Goal: Task Accomplishment & Management: Use online tool/utility

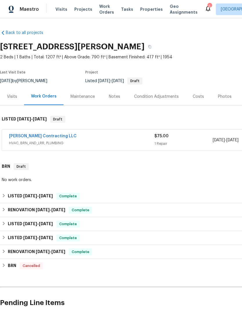
click at [60, 11] on span "Visits" at bounding box center [61, 9] width 12 height 6
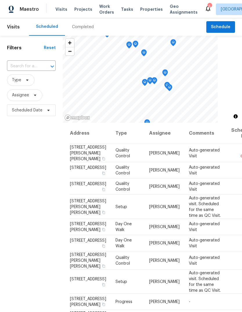
click at [152, 10] on span "Properties" at bounding box center [151, 9] width 23 height 6
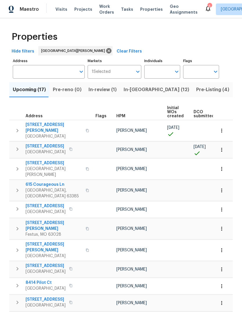
click at [87, 9] on span "Projects" at bounding box center [83, 9] width 18 height 6
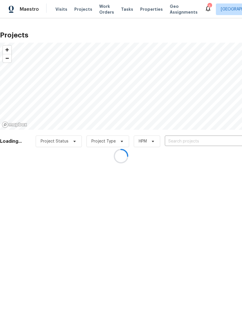
click at [210, 143] on div at bounding box center [121, 156] width 242 height 312
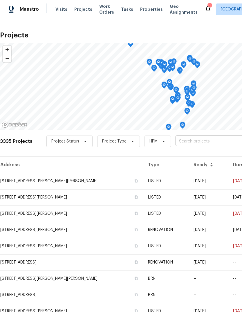
click at [211, 137] on input "text" at bounding box center [208, 141] width 66 height 9
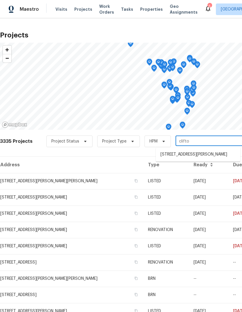
type input "clifton"
click at [216, 158] on li "6448 Clifton Hills Dr, Saint Louis, MO 63139" at bounding box center [198, 155] width 84 height 10
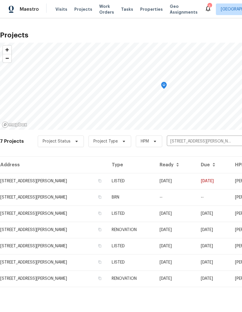
click at [154, 181] on td "LISTED" at bounding box center [131, 181] width 48 height 16
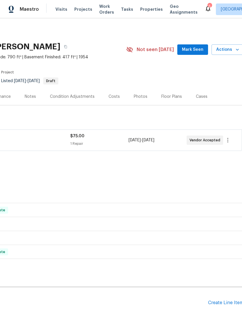
scroll to position [0, 90]
click at [197, 48] on span "Mark Seen" at bounding box center [190, 49] width 21 height 7
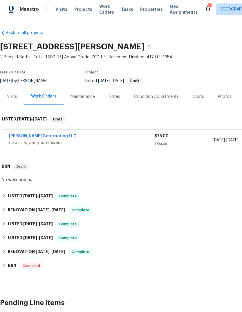
scroll to position [0, 0]
click at [48, 137] on link "Loftin Contracting LLC" at bounding box center [43, 136] width 68 height 4
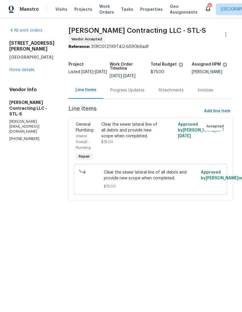
click at [138, 92] on div "Progress Updates" at bounding box center [127, 89] width 48 height 17
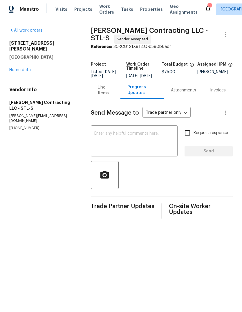
click at [120, 97] on div "Line Items" at bounding box center [106, 89] width 30 height 17
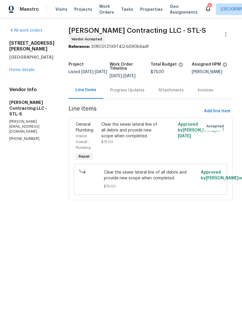
click at [136, 91] on div "Progress Updates" at bounding box center [127, 89] width 48 height 17
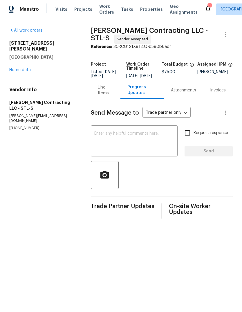
click at [151, 145] on textarea at bounding box center [134, 141] width 80 height 20
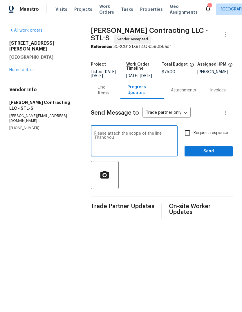
type textarea "Please attach the scope of the line. Thank you"
click at [215, 139] on label "Request response" at bounding box center [204, 133] width 47 height 12
click at [193, 139] on input "Request response" at bounding box center [187, 133] width 12 height 12
checkbox input "true"
click at [139, 138] on textarea "Please attach the scope of the line. Thank you" at bounding box center [134, 141] width 80 height 20
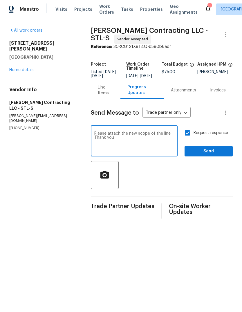
click at [165, 143] on textarea "Please attach the new scope of the line. Thank you" at bounding box center [134, 141] width 80 height 20
type textarea "Please attach the new scope of the line. Thank you"
click at [226, 155] on span "Send" at bounding box center [208, 151] width 39 height 7
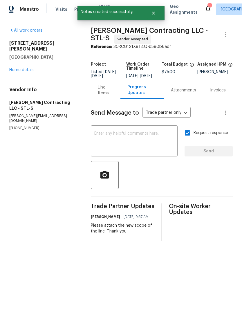
click at [38, 64] on div "6448 Clifton Hills Dr Saint Louis, MO 63139 Home details" at bounding box center [43, 56] width 68 height 32
click at [30, 68] on link "Home details" at bounding box center [21, 70] width 25 height 4
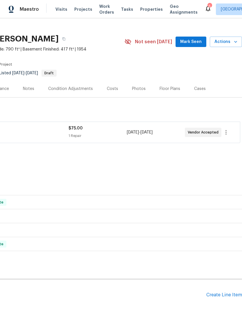
scroll to position [8, 86]
click at [194, 41] on span "Mark Seen" at bounding box center [190, 41] width 21 height 7
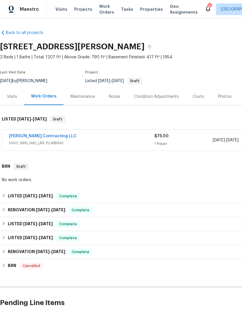
scroll to position [0, 0]
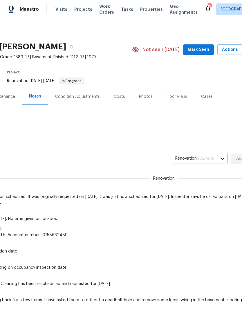
scroll to position [0, 79]
click at [206, 52] on span "Mark Seen" at bounding box center [197, 49] width 21 height 7
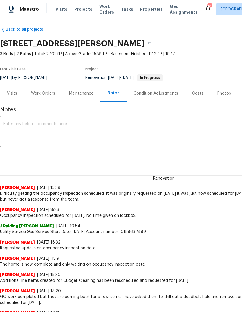
scroll to position [3, 0]
click at [86, 11] on span "Projects" at bounding box center [83, 9] width 18 height 6
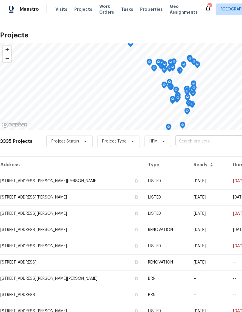
click at [151, 11] on span "Properties" at bounding box center [151, 9] width 23 height 6
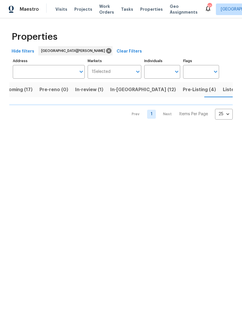
scroll to position [0, 16]
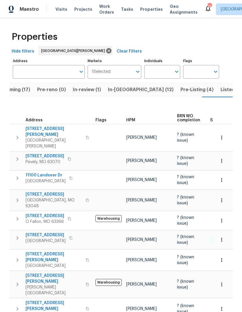
click at [132, 118] on span "HPM" at bounding box center [130, 120] width 9 height 4
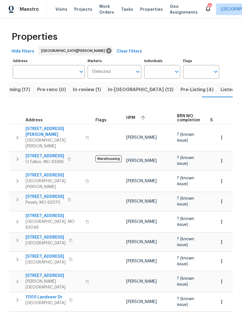
click at [136, 116] on div "HPM" at bounding box center [149, 117] width 46 height 9
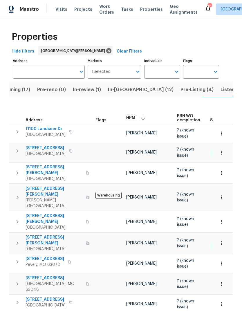
click at [57, 185] on span "1248 Green Knoll Dr" at bounding box center [54, 191] width 57 height 12
click at [58, 132] on span "Saint Louis, MO 63136" at bounding box center [46, 135] width 40 height 6
click at [59, 213] on span "2118 Hungerford Dr" at bounding box center [54, 219] width 57 height 12
click at [60, 224] on span "Florissant, MO 63031" at bounding box center [54, 227] width 57 height 6
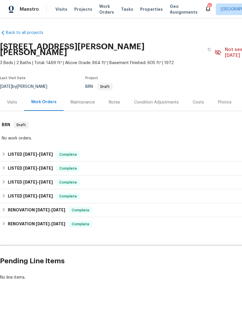
click at [118, 99] on div "Notes" at bounding box center [114, 102] width 11 height 6
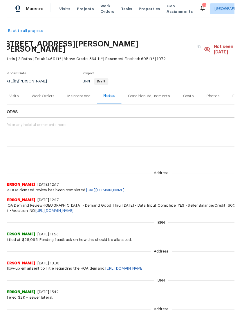
scroll to position [0, 5]
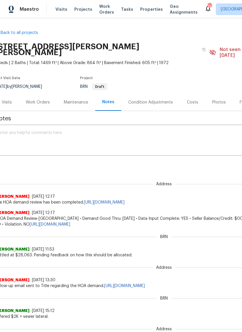
click at [194, 99] on div "Costs" at bounding box center [192, 102] width 11 height 6
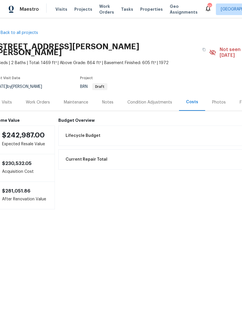
click at [44, 99] on div "Work Orders" at bounding box center [38, 102] width 24 height 6
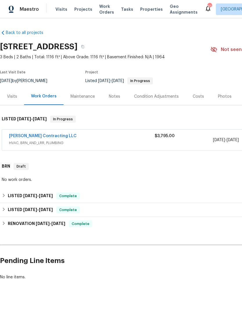
click at [117, 97] on div "Notes" at bounding box center [114, 97] width 11 height 6
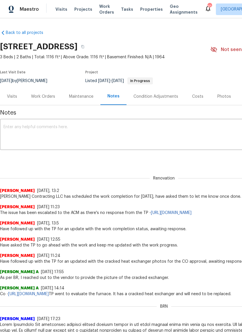
click at [50, 97] on div "Work Orders" at bounding box center [43, 97] width 24 height 6
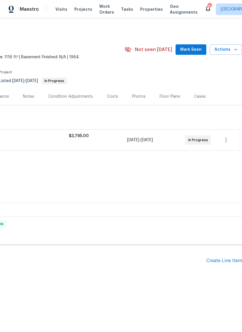
scroll to position [0, 86]
click at [201, 50] on span "Mark Seen" at bounding box center [190, 49] width 21 height 7
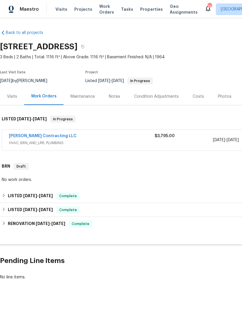
scroll to position [0, -1]
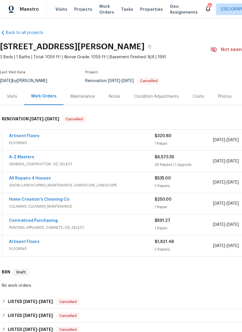
click at [119, 99] on div "Notes" at bounding box center [114, 96] width 25 height 17
